Goal: Task Accomplishment & Management: Complete application form

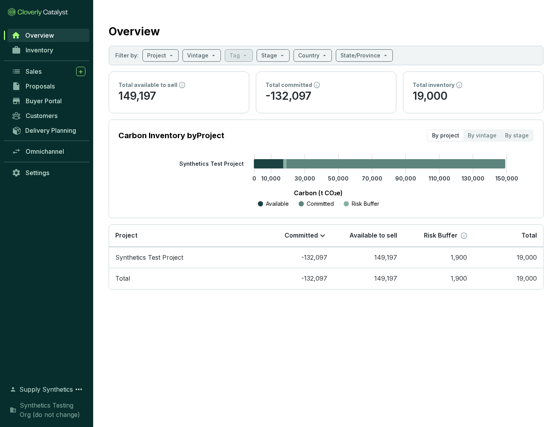
click at [49, 86] on span "Proposals" at bounding box center [40, 86] width 29 height 8
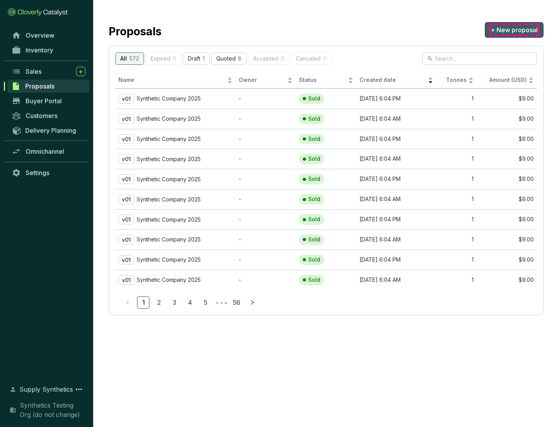
click at [514, 30] on span "+ New proposal" at bounding box center [514, 29] width 47 height 9
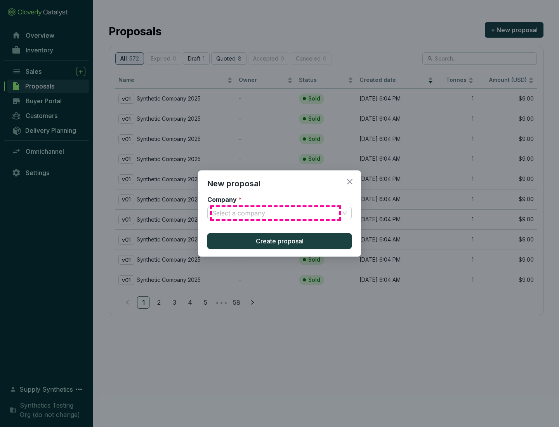
click at [276, 213] on input "Company *" at bounding box center [275, 213] width 127 height 12
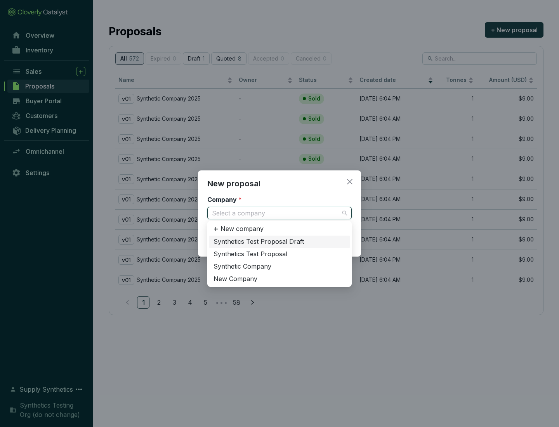
click at [279, 266] on div "Synthetic Company" at bounding box center [279, 266] width 132 height 9
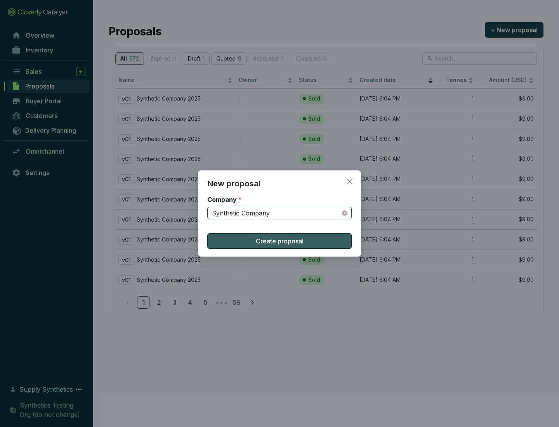
click at [279, 241] on span "Create proposal" at bounding box center [280, 240] width 48 height 9
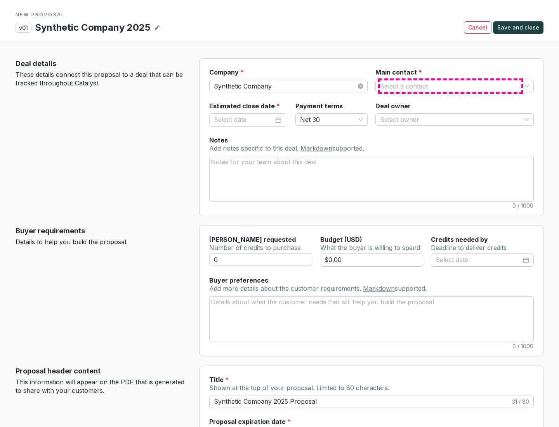
click at [451, 86] on input "Main contact *" at bounding box center [450, 86] width 141 height 12
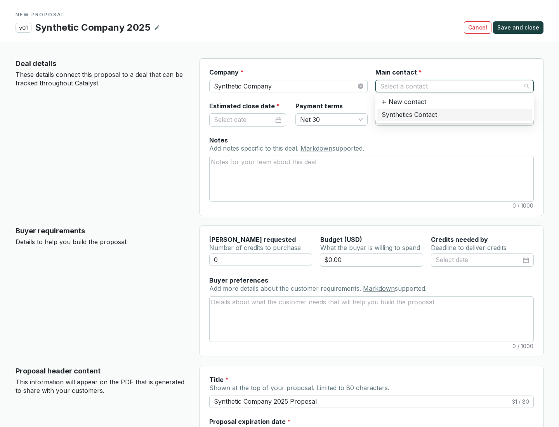
click at [454, 114] on div "Synthetics Contact" at bounding box center [455, 115] width 146 height 9
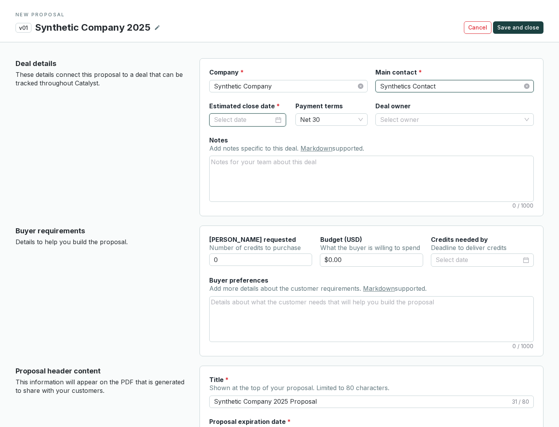
click at [244, 120] on input "Estimated close date *" at bounding box center [244, 120] width 60 height 10
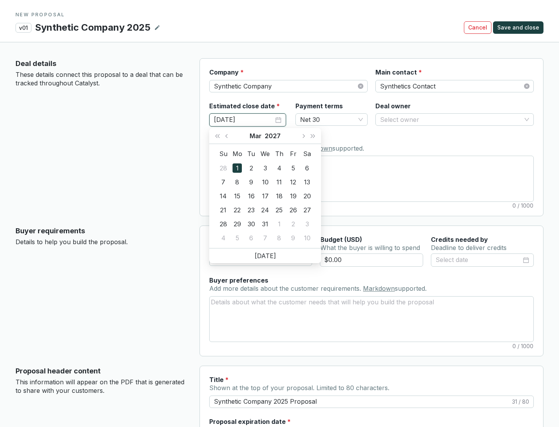
type input "[DATE]"
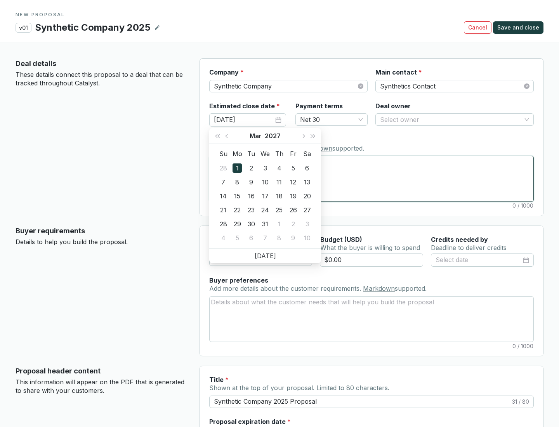
click at [371, 179] on textarea "Notes Add notes specific to this deal. Markdown supported." at bounding box center [372, 178] width 324 height 45
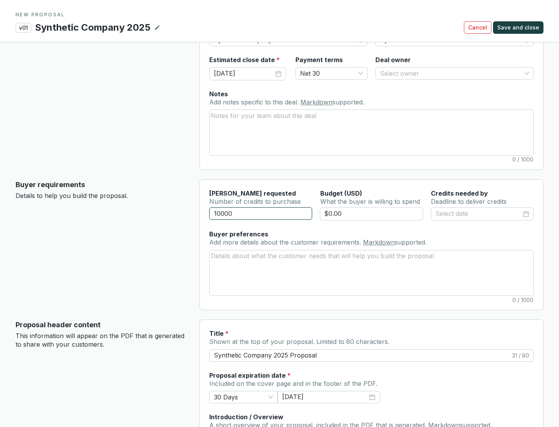
scroll to position [47, 0]
type input "10000"
type input "$0.00"
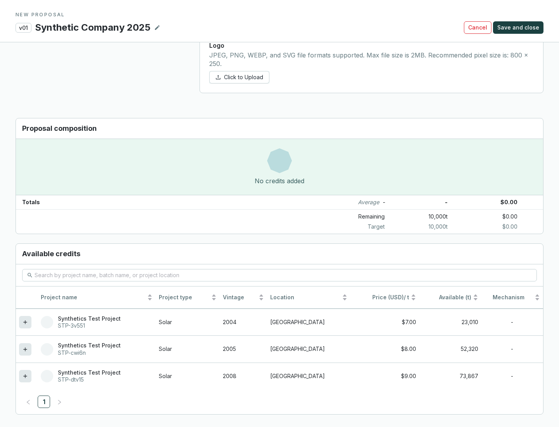
click at [25, 376] on icon at bounding box center [24, 375] width 3 height 3
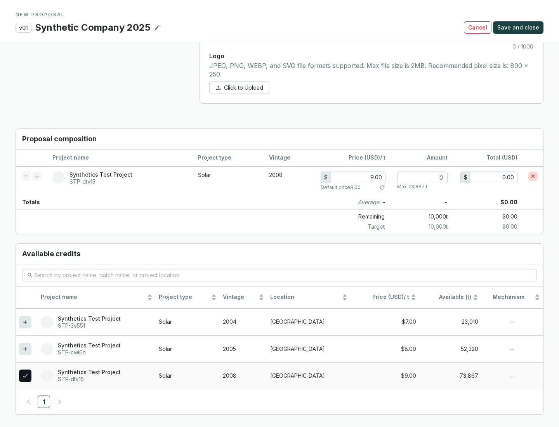
scroll to position [446, 0]
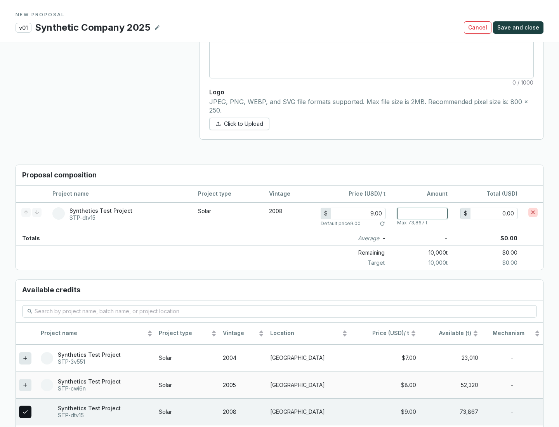
type input "1"
type input "9.00"
type input "1"
click at [519, 28] on span "Save and close" at bounding box center [518, 28] width 42 height 8
